Goal: Task Accomplishment & Management: Use online tool/utility

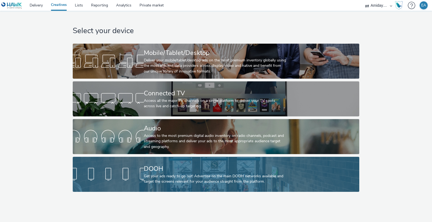
click at [175, 181] on div "Get your ads ready to go out! Advertise on the main DOOH networks available and…" at bounding box center [215, 179] width 142 height 11
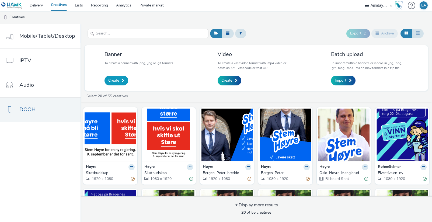
click at [117, 81] on span "Create" at bounding box center [113, 80] width 11 height 5
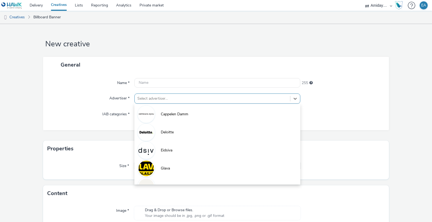
click at [185, 99] on div at bounding box center [212, 98] width 150 height 6
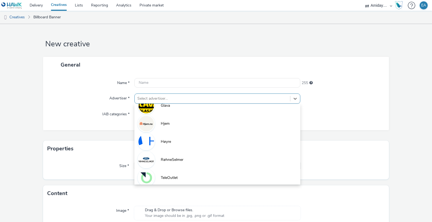
scroll to position [66, 0]
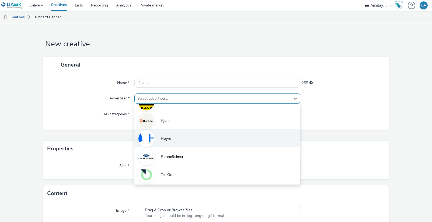
click at [172, 136] on li "Høyre" at bounding box center [217, 138] width 166 height 18
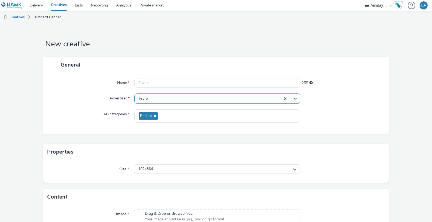
scroll to position [30, 0]
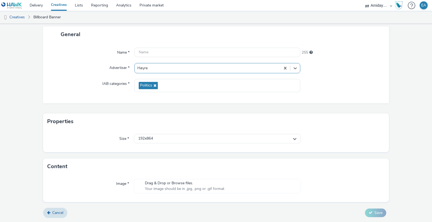
click at [178, 179] on div "Drag & Drop or Browse files. Your image should be in .jpg, .png or .gif format" at bounding box center [217, 186] width 167 height 15
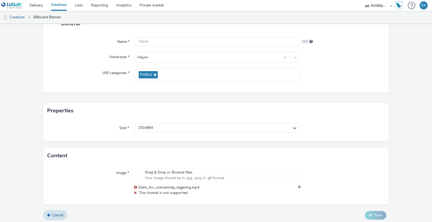
scroll to position [44, 0]
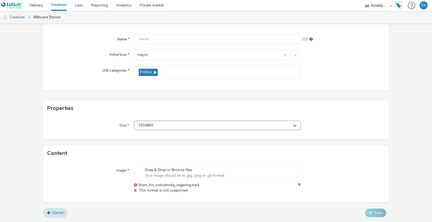
click at [295, 123] on div "192x864" at bounding box center [217, 125] width 167 height 9
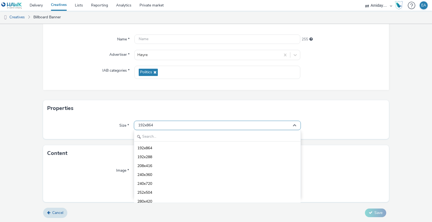
click at [264, 122] on div "192x864" at bounding box center [217, 125] width 167 height 9
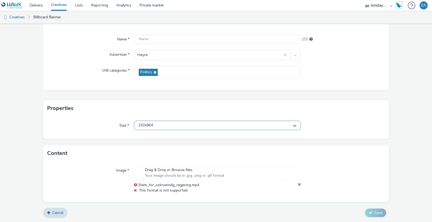
click at [259, 125] on div "192x864" at bounding box center [217, 125] width 167 height 9
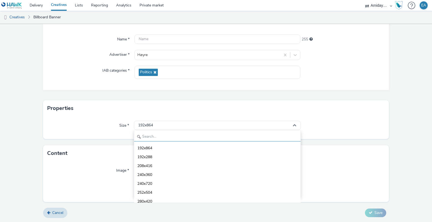
click at [234, 138] on input "text" at bounding box center [217, 136] width 167 height 9
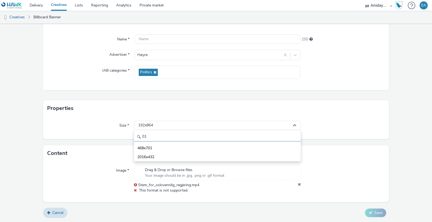
type input "0"
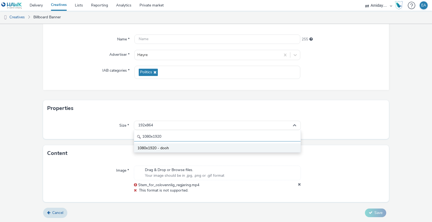
type input "1080x1920"
click at [236, 148] on li "1080x1920 - dooh" at bounding box center [217, 147] width 167 height 9
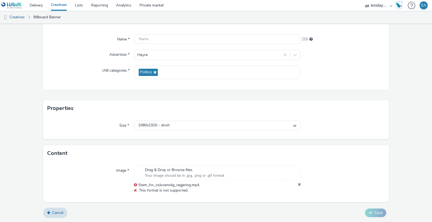
click at [310, 180] on div at bounding box center [343, 180] width 84 height 28
click at [299, 184] on icon at bounding box center [299, 184] width 3 height 5
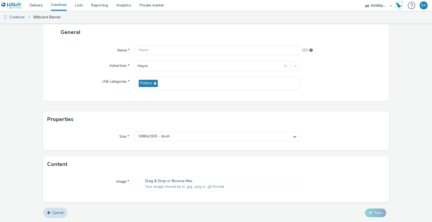
scroll to position [33, 0]
click at [226, 186] on div "Drag & Drop or Browse files. Your image should be in .jpg, .png or .gif format" at bounding box center [184, 183] width 85 height 11
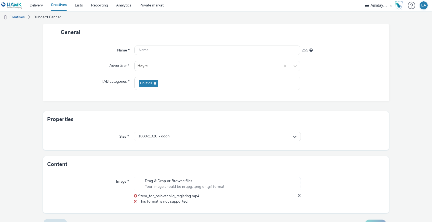
click at [299, 195] on icon at bounding box center [299, 195] width 3 height 5
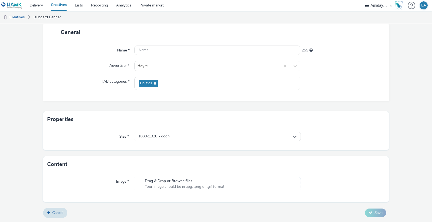
click at [203, 183] on span "Drag & Drop or Browse files." at bounding box center [184, 180] width 79 height 5
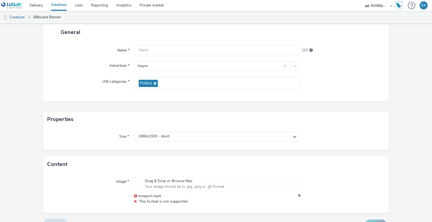
scroll to position [44, 0]
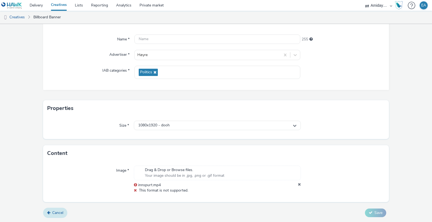
click at [58, 212] on span "Cancel" at bounding box center [57, 212] width 11 height 5
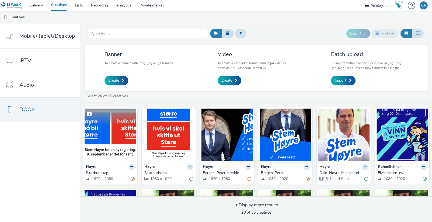
click at [112, 134] on img at bounding box center [110, 135] width 51 height 53
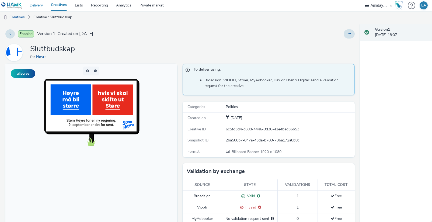
click at [40, 3] on link "Delivery" at bounding box center [36, 5] width 21 height 11
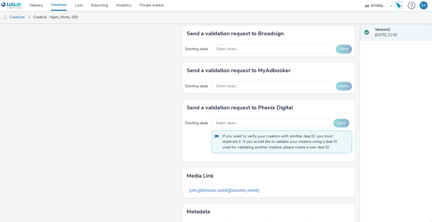
scroll to position [308, 0]
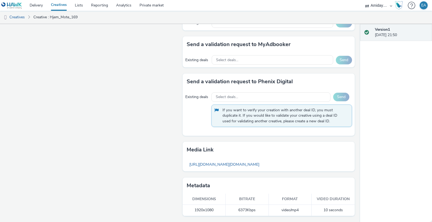
drag, startPoint x: 192, startPoint y: 197, endPoint x: 350, endPoint y: 216, distance: 158.5
copy thead
click at [13, 5] on img at bounding box center [11, 5] width 21 height 7
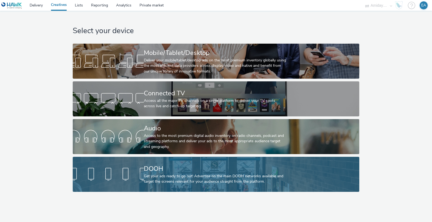
click at [163, 178] on div "Get your ads ready to go out! Advertise on the main DOOH networks available and…" at bounding box center [215, 179] width 142 height 11
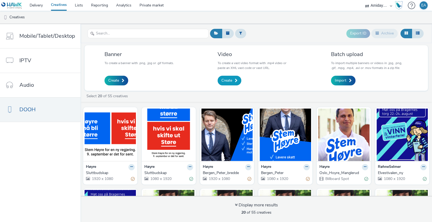
click at [227, 79] on span "Create" at bounding box center [226, 80] width 11 height 5
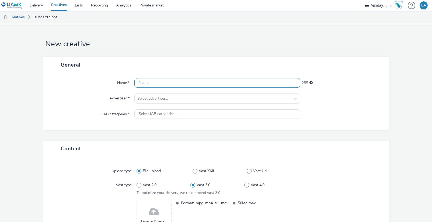
click at [225, 81] on input "text" at bounding box center [217, 82] width 166 height 9
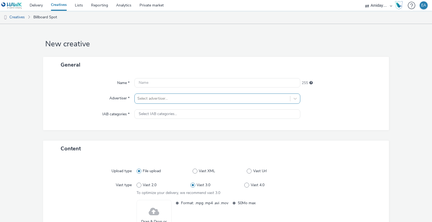
click at [200, 101] on div at bounding box center [212, 98] width 150 height 6
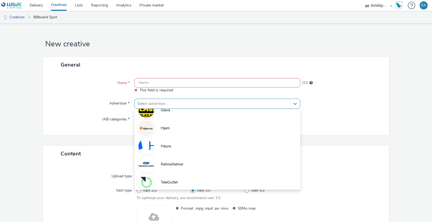
scroll to position [65, 0]
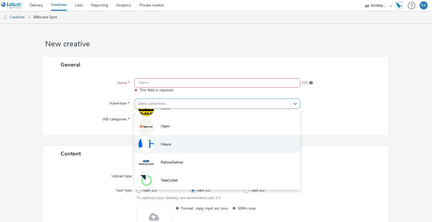
click at [176, 142] on li "Høyre" at bounding box center [217, 144] width 166 height 18
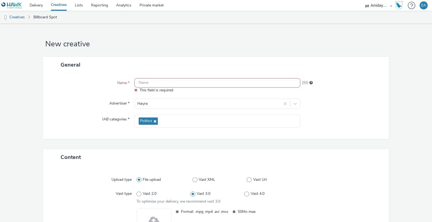
click at [334, 142] on div "General Name * This field is required 255 Advertiser * Høyre IAB categories * P…" at bounding box center [216, 103] width 346 height 92
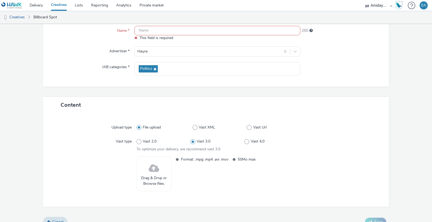
scroll to position [61, 0]
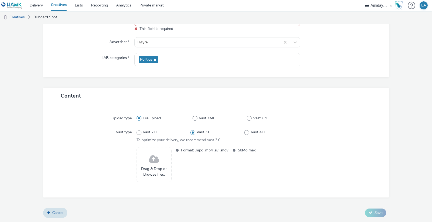
click at [155, 159] on span at bounding box center [154, 159] width 11 height 14
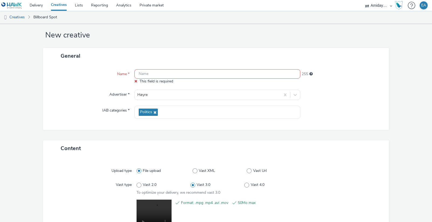
scroll to position [7, 0]
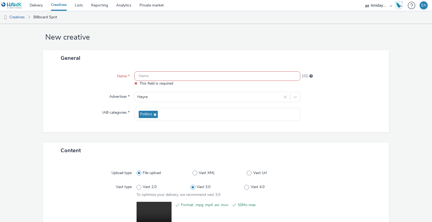
click at [190, 75] on input "text" at bounding box center [217, 75] width 166 height 9
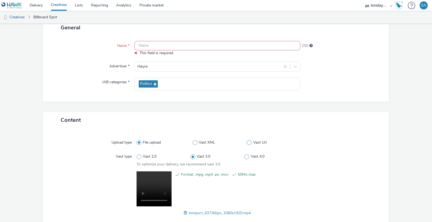
scroll to position [36, 0]
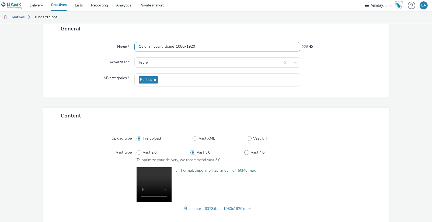
type input "Oslo_innspurt_tbane_1080x1920"
click at [336, 94] on div "Name * Oslo_innspurt_tbane_1080x1920 226 Advertiser * Høyre IAB categories * Po…" at bounding box center [216, 67] width 346 height 61
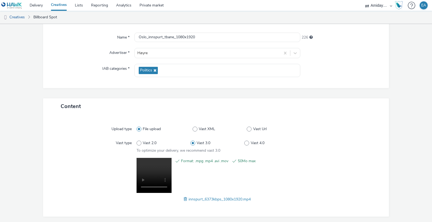
scroll to position [64, 0]
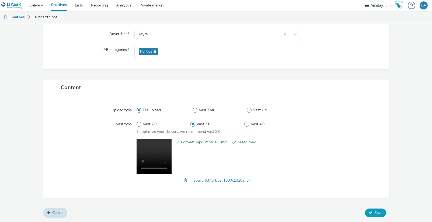
click at [376, 212] on span "Save" at bounding box center [379, 212] width 8 height 5
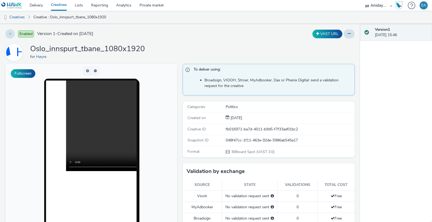
click at [385, 120] on div "Version 1 04 September 2025, 15:46" at bounding box center [396, 123] width 72 height 198
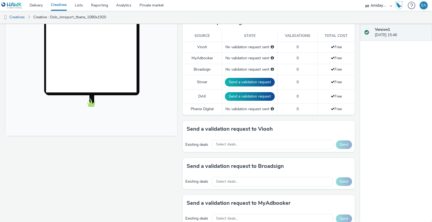
scroll to position [153, 0]
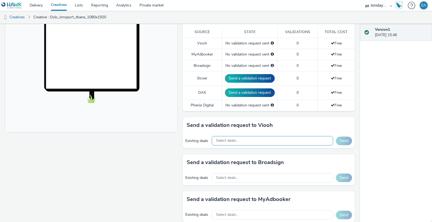
click at [293, 140] on div "Select deals..." at bounding box center [272, 140] width 121 height 9
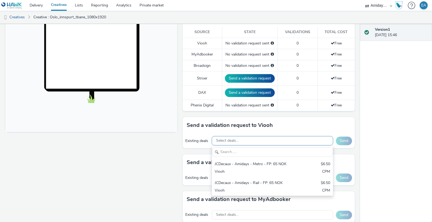
scroll to position [0, 0]
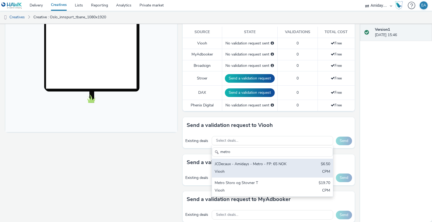
type input "metro"
click at [287, 163] on div "JCDecaux - Amidays - Metro - FP: 65 NOK" at bounding box center [253, 164] width 76 height 6
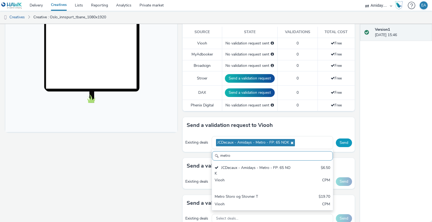
click at [348, 140] on button "Send" at bounding box center [344, 142] width 16 height 9
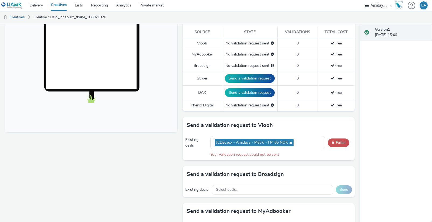
click at [321, 159] on div "Existing deals JCDecaux - Amidays - Metro - FP: 65 NOK Failed Your validation r…" at bounding box center [269, 146] width 172 height 27
click at [276, 189] on div "Select deals..." at bounding box center [272, 189] width 121 height 9
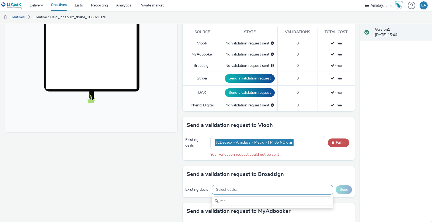
type input "m"
type input "t"
type input "b"
click at [321, 158] on div "Existing deals JCDecaux - Amidays - Metro - FP: 65 NOK Failed Your validation r…" at bounding box center [269, 146] width 172 height 27
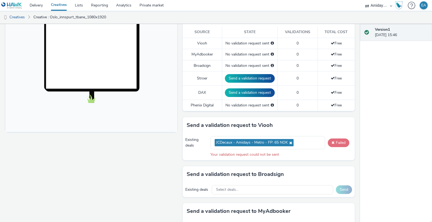
click at [337, 143] on button "Failed" at bounding box center [339, 142] width 22 height 9
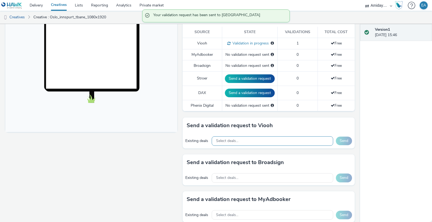
click at [296, 142] on div "Select deals..." at bounding box center [272, 140] width 121 height 9
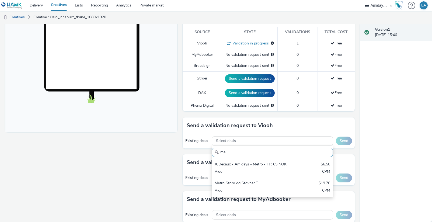
type input "m"
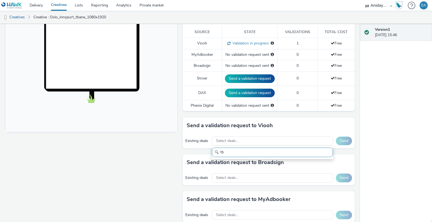
type input "t"
type input "b"
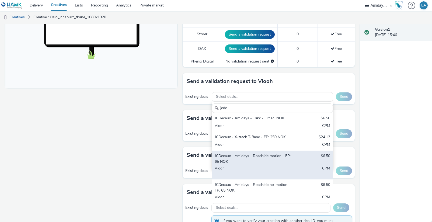
scroll to position [65, 0]
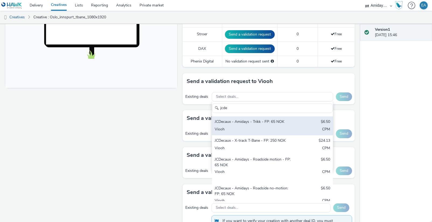
type input "jcde"
click at [258, 124] on div "JCDecaux - Amidays - Trikk - FP: 65 NOK" at bounding box center [253, 122] width 76 height 6
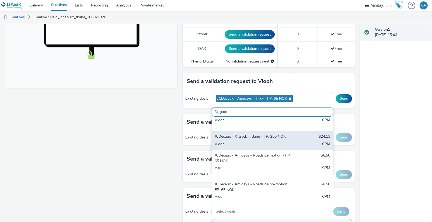
scroll to position [83, 0]
click at [258, 158] on div "JCDecaux - Amidays - Roadside motion - FP: 65 NOK" at bounding box center [253, 157] width 76 height 11
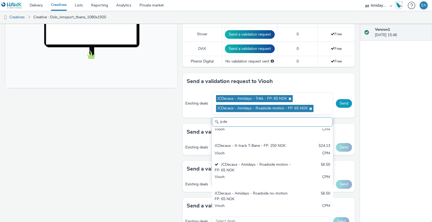
click at [345, 101] on button "Send" at bounding box center [344, 103] width 16 height 9
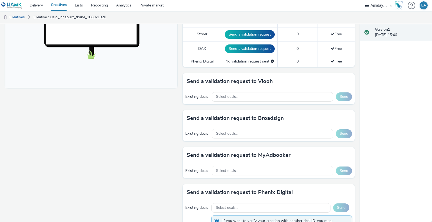
click at [146, 156] on div "Fullscreen" at bounding box center [92, 100] width 175 height 466
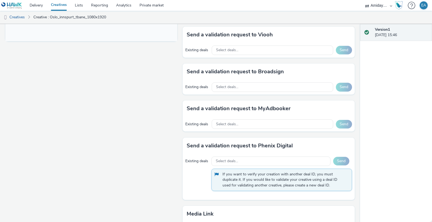
scroll to position [243, 0]
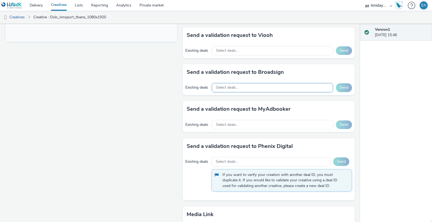
click at [220, 89] on span "Select deals..." at bounding box center [227, 87] width 22 height 5
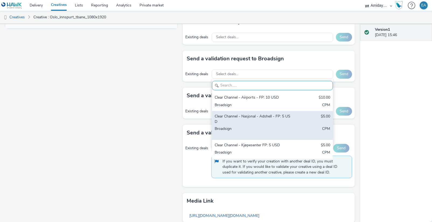
scroll to position [262, 0]
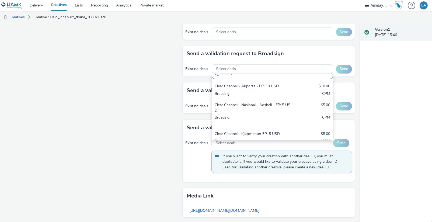
click at [137, 125] on div "Fullscreen" at bounding box center [92, 35] width 175 height 466
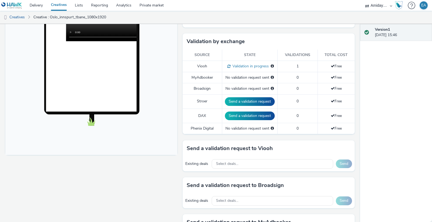
scroll to position [0, 0]
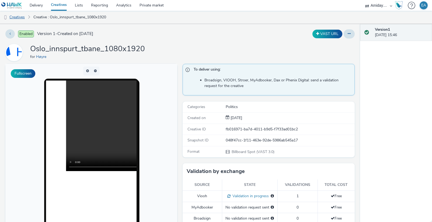
click at [18, 18] on link "Creatives" at bounding box center [13, 17] width 27 height 13
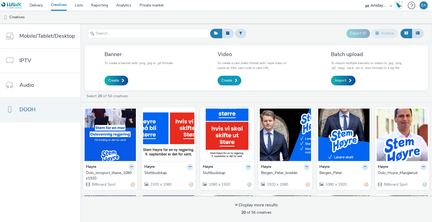
click at [229, 79] on span "Create" at bounding box center [226, 80] width 11 height 5
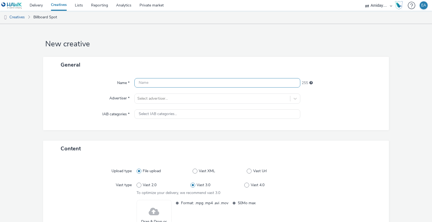
click at [220, 81] on input "text" at bounding box center [217, 82] width 166 height 9
type input "H"
type input "Oslo_xtrack"
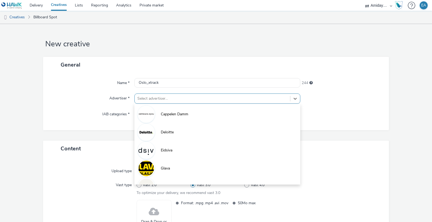
click at [208, 96] on div at bounding box center [212, 98] width 150 height 6
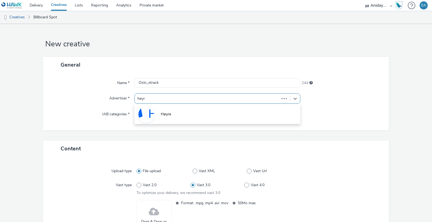
type input "høyre"
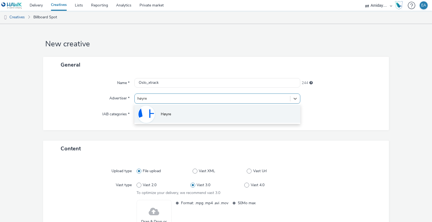
click at [212, 109] on li "Høyre" at bounding box center [217, 114] width 166 height 18
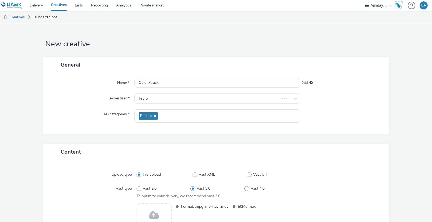
click at [325, 146] on div "Content" at bounding box center [216, 152] width 346 height 16
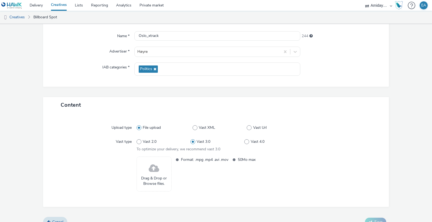
scroll to position [56, 0]
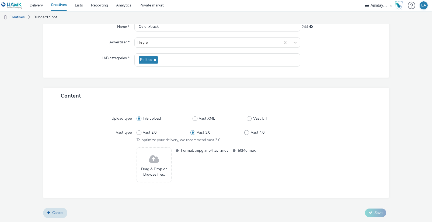
click at [159, 168] on span "Drag & Drop or Browse files." at bounding box center [154, 172] width 29 height 11
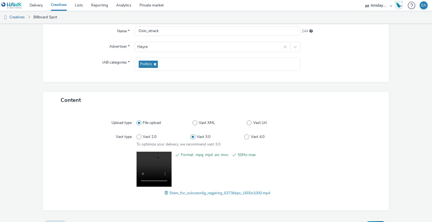
scroll to position [64, 0]
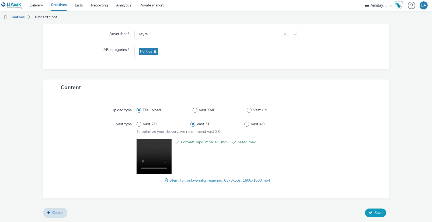
click at [378, 210] on span "Save" at bounding box center [379, 212] width 8 height 5
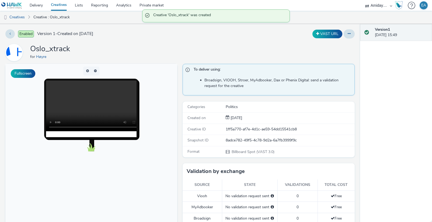
click at [356, 157] on div "Enabled Version 1 - Created on 04 September 2025 VAST URL Oslo_xtrack for Høyre…" at bounding box center [180, 123] width 360 height 198
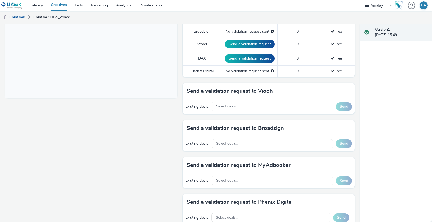
scroll to position [196, 0]
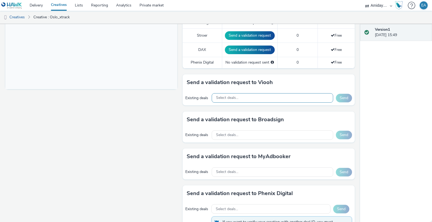
click at [281, 96] on div "Select deals..." at bounding box center [272, 97] width 121 height 9
type input "x"
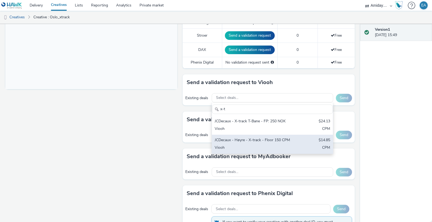
type input "x-t"
click at [274, 141] on div "JCDecaux - Høyre - X-track - Floor 150 CPM" at bounding box center [253, 140] width 76 height 6
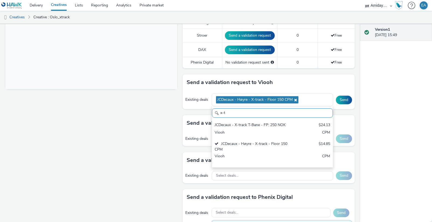
click at [365, 111] on div "Version 1 04 September 2025, 15:49" at bounding box center [396, 123] width 72 height 198
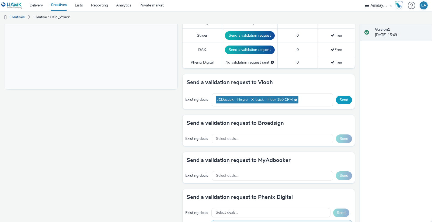
click at [345, 98] on button "Send" at bounding box center [344, 100] width 16 height 9
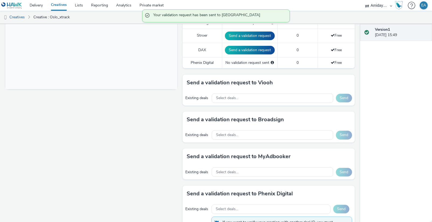
click at [58, 6] on link "Creatives" at bounding box center [59, 5] width 24 height 11
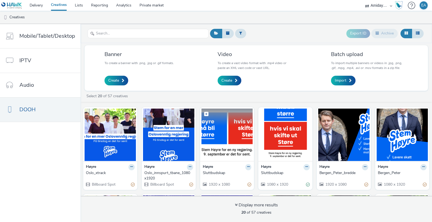
click at [224, 139] on img at bounding box center [227, 135] width 51 height 53
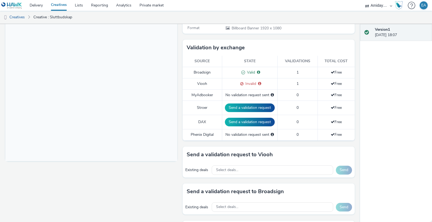
scroll to position [134, 0]
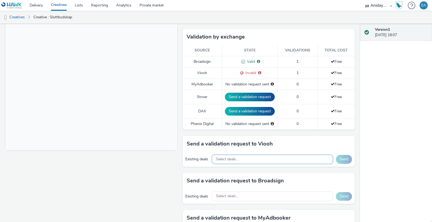
click at [259, 159] on div "Select deals..." at bounding box center [272, 159] width 121 height 9
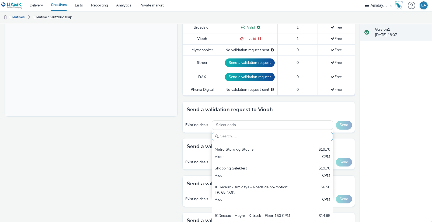
scroll to position [170, 0]
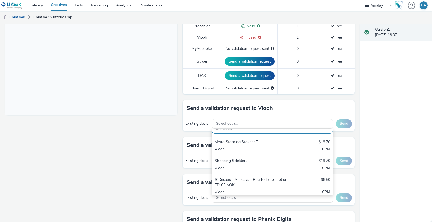
click at [160, 130] on div "Fullscreen" at bounding box center [92, 87] width 175 height 386
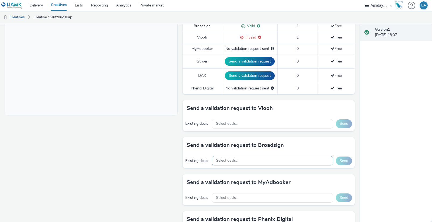
click at [236, 159] on span "Select deals..." at bounding box center [227, 160] width 22 height 5
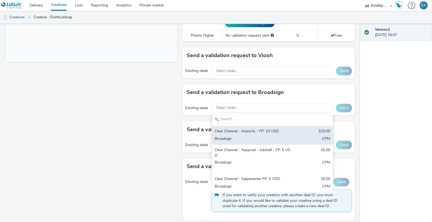
scroll to position [223, 0]
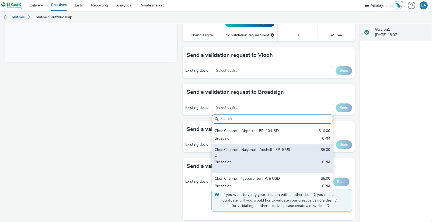
click at [247, 151] on div "Clear Channel - Nasjonal - Adshell - FP: 5 USD" at bounding box center [253, 152] width 76 height 11
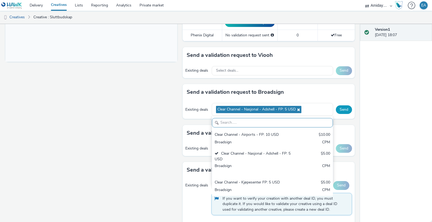
click at [348, 105] on button "Send" at bounding box center [344, 109] width 16 height 9
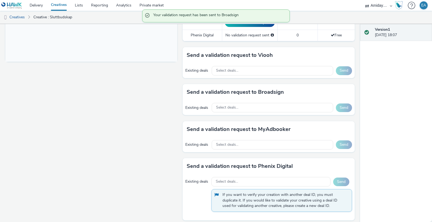
click at [99, 69] on div "Fullscreen" at bounding box center [92, 34] width 175 height 386
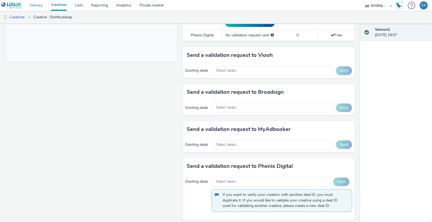
click at [38, 7] on link "Delivery" at bounding box center [36, 5] width 21 height 11
